Goal: Task Accomplishment & Management: Use online tool/utility

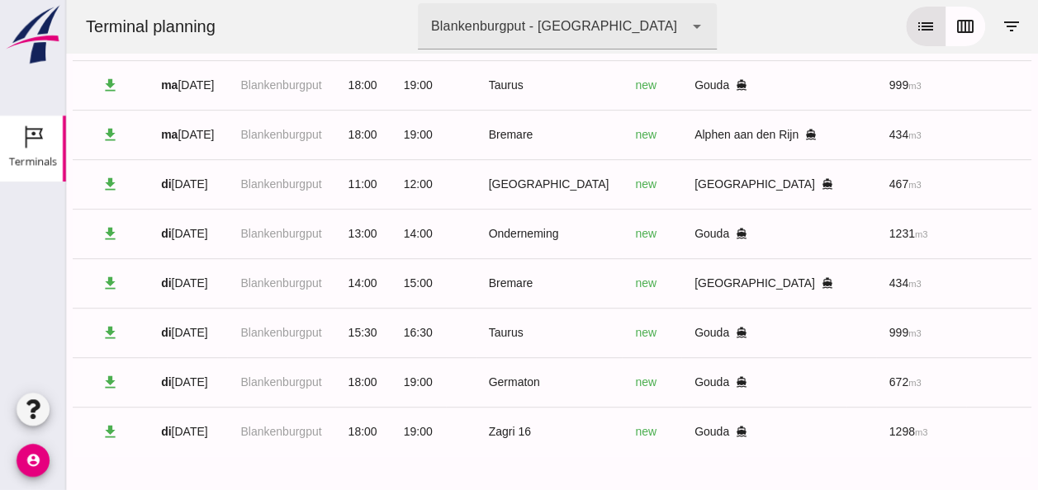
scroll to position [0, 441]
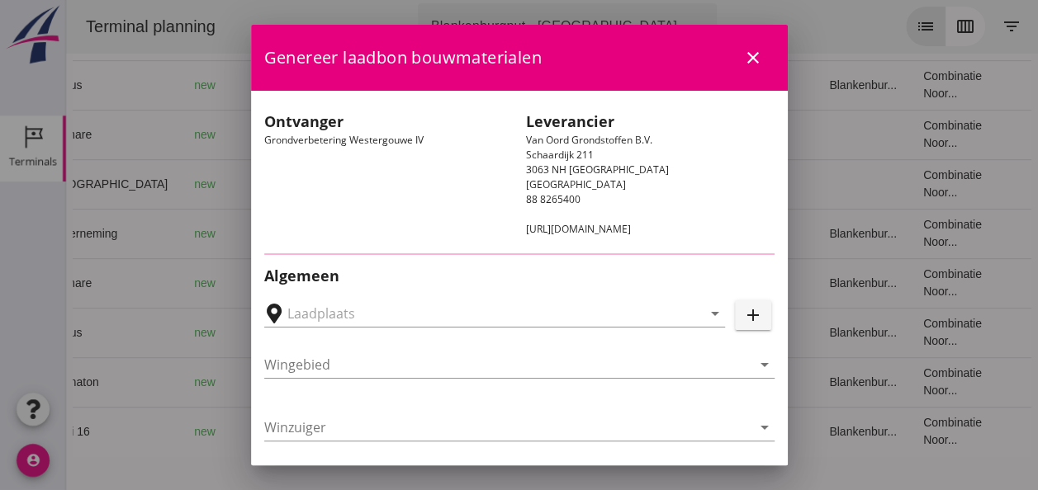
type input "Loswal Fa. J. Bos&Zonen, [GEOGRAPHIC_DATA]"
type input "Onderneming"
type input "[PERSON_NAME]"
type input "1231"
type input "Ontzilt oph.zand [75] (6120)"
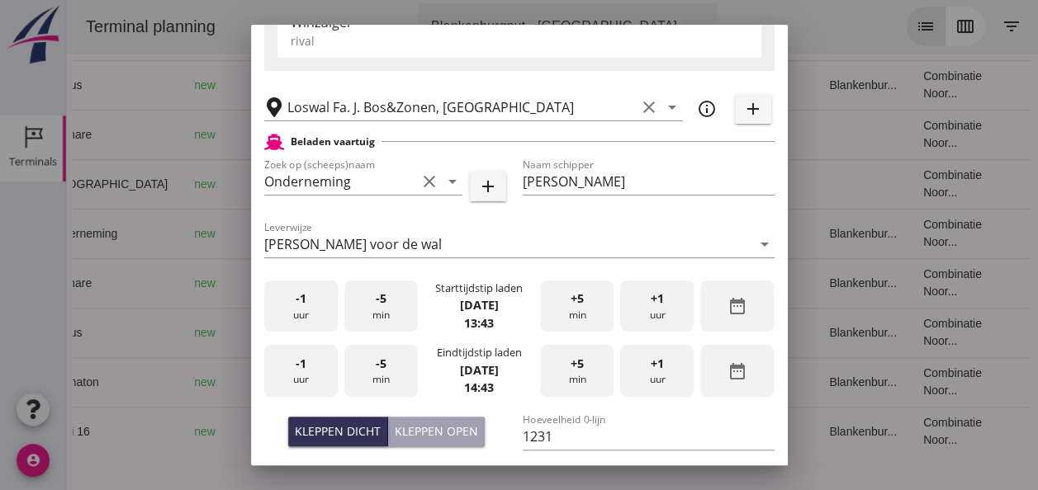
scroll to position [330, 0]
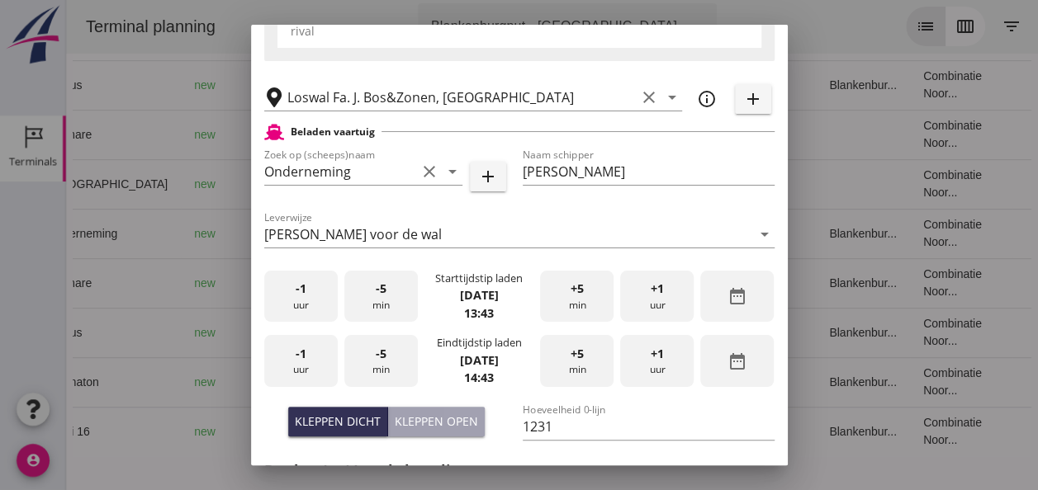
click at [311, 302] on div "-1 uur" at bounding box center [300, 297] width 73 height 52
click at [565, 304] on div "+5 min" at bounding box center [576, 297] width 73 height 52
click at [306, 360] on div "-1 uur" at bounding box center [300, 361] width 73 height 52
click at [376, 358] on span "-5" at bounding box center [381, 354] width 11 height 18
click at [429, 419] on div "Kleppen open" at bounding box center [436, 421] width 83 height 17
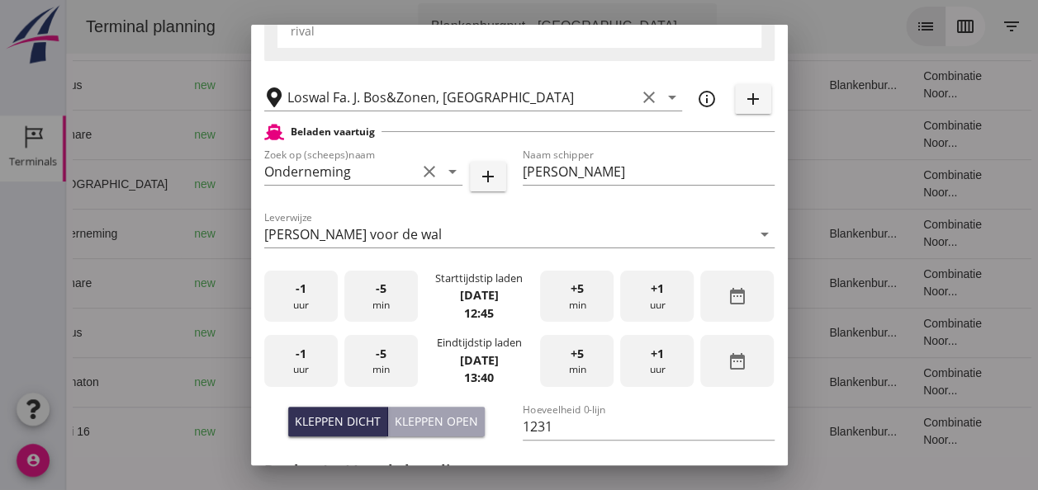
type input "1003"
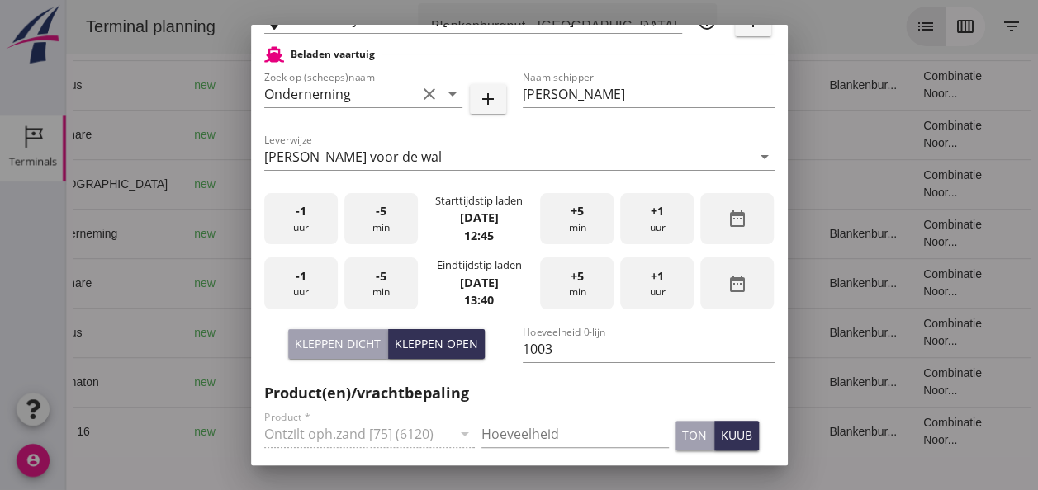
scroll to position [578, 0]
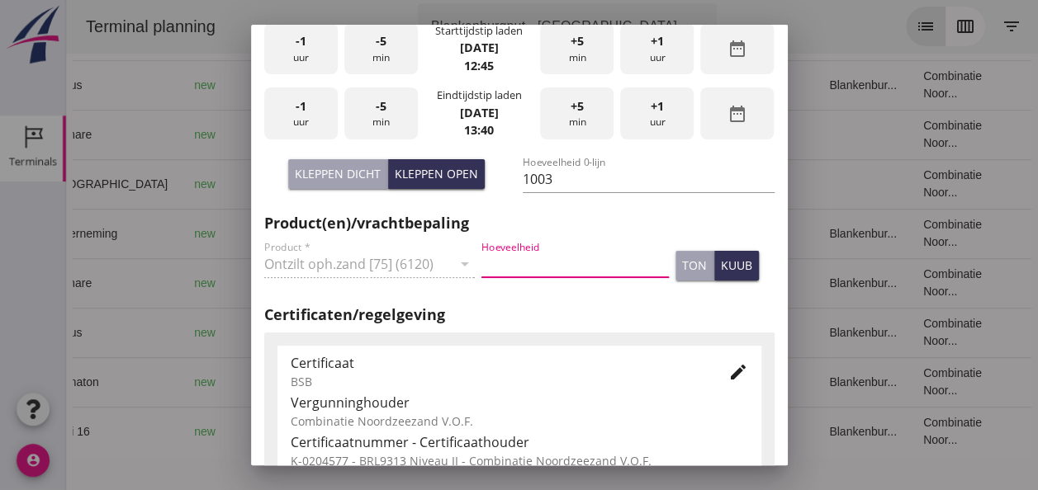
click at [505, 267] on input "Hoeveelheid" at bounding box center [574, 264] width 187 height 26
type input "1003"
click at [721, 267] on div "kuub" at bounding box center [736, 265] width 31 height 17
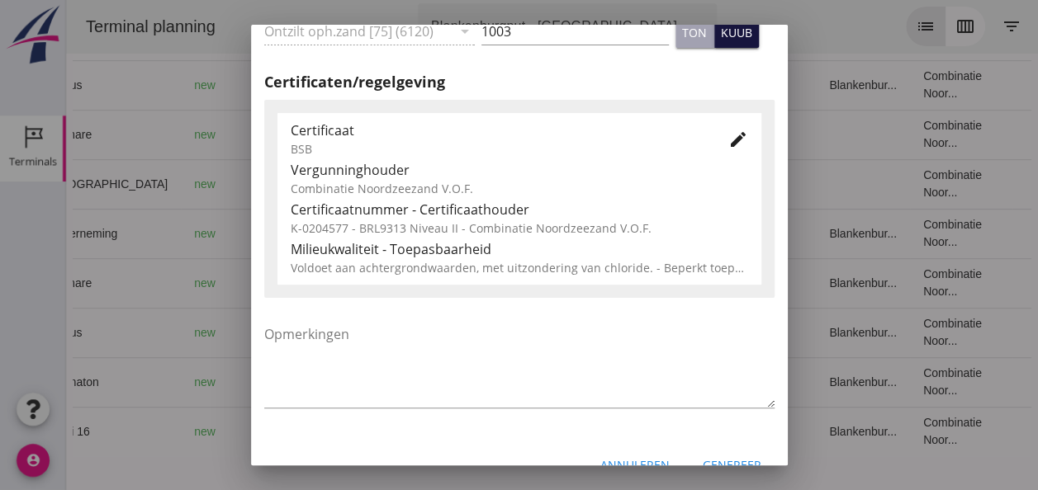
scroll to position [841, 0]
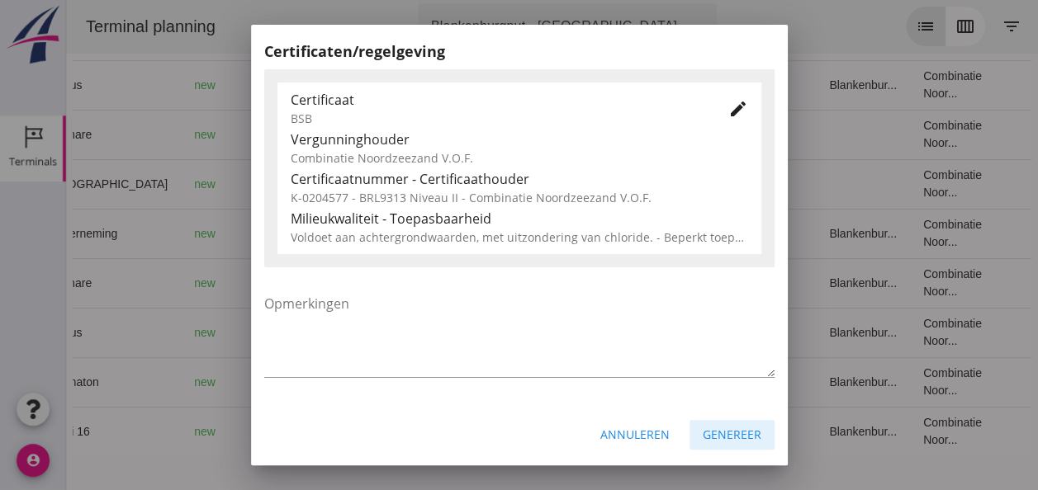
click at [729, 436] on div "Genereer" at bounding box center [731, 434] width 59 height 17
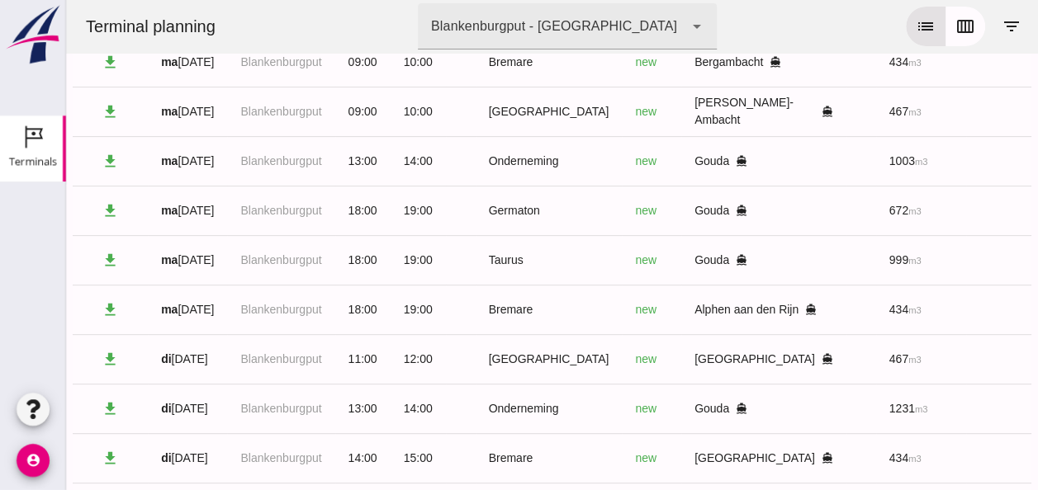
scroll to position [0, 0]
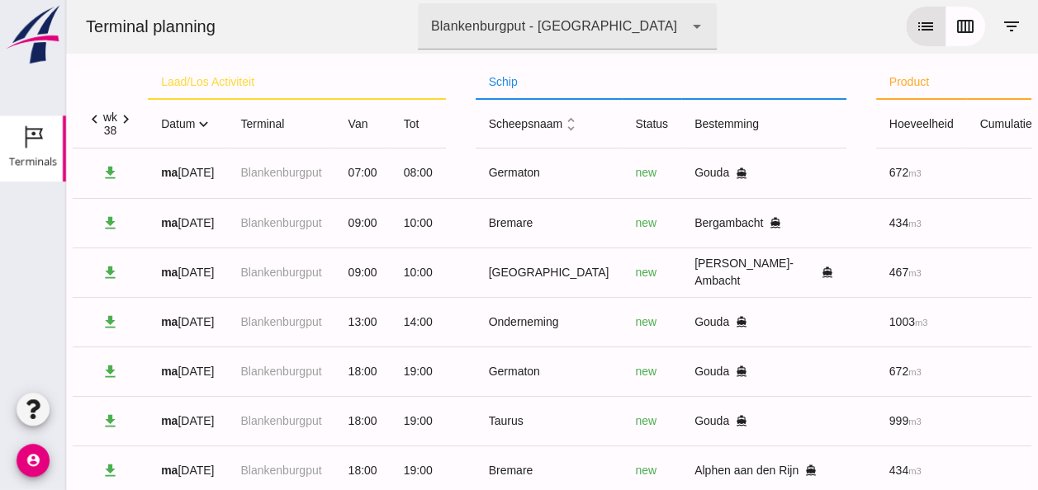
click at [205, 126] on icon "expand_more" at bounding box center [203, 124] width 17 height 17
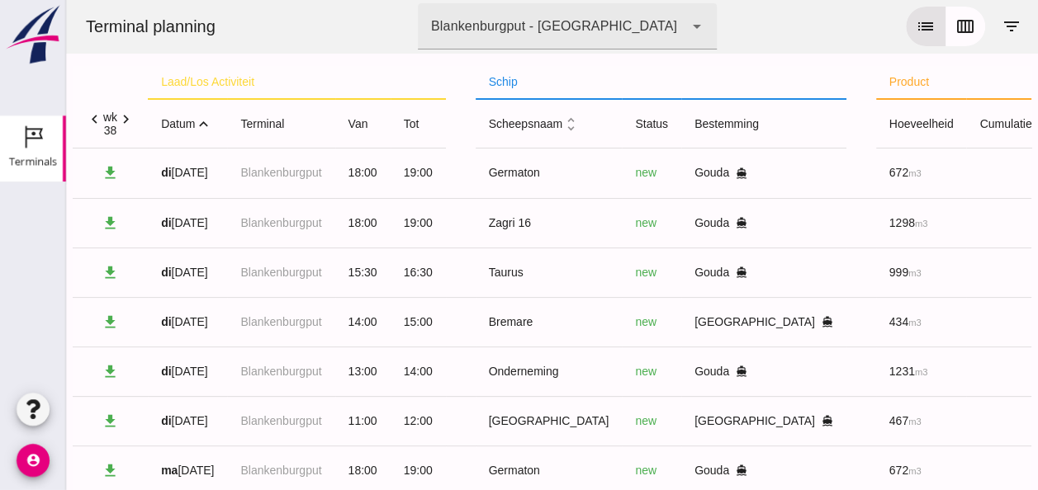
click at [205, 126] on icon "expand_less" at bounding box center [203, 124] width 17 height 17
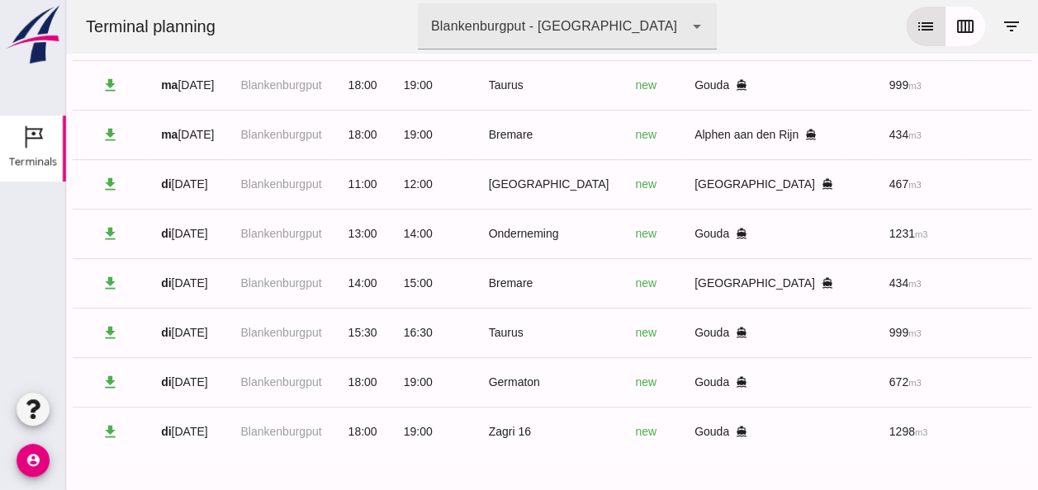
scroll to position [348, 0]
